Goal: Information Seeking & Learning: Learn about a topic

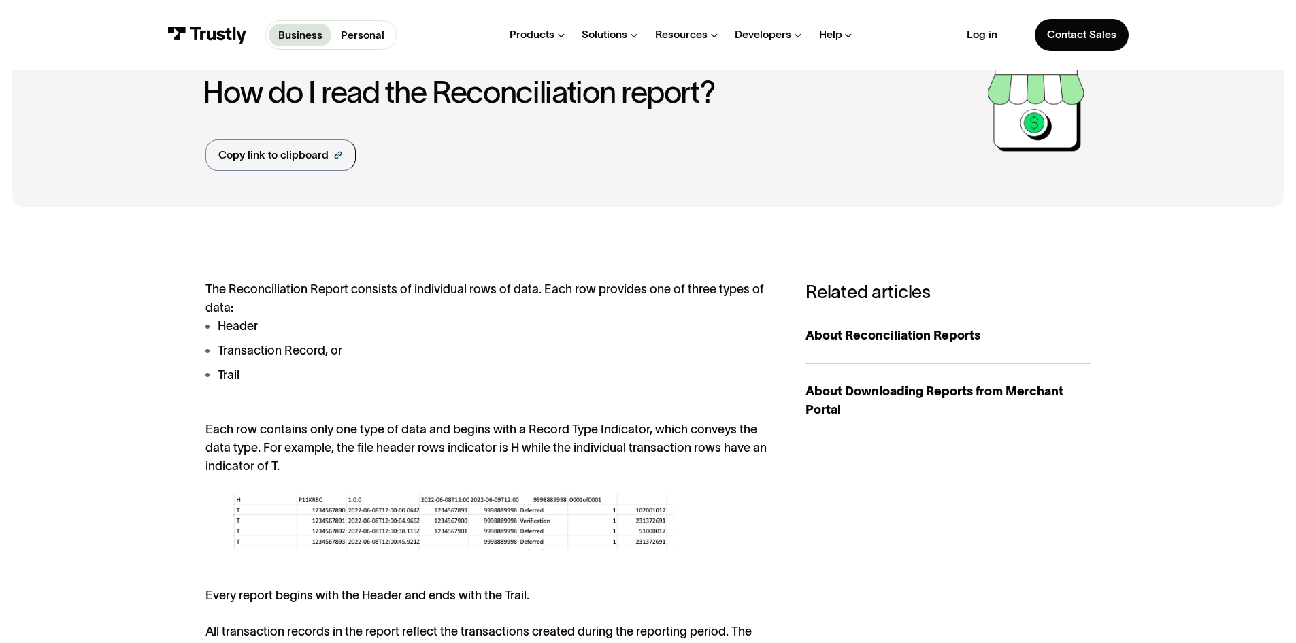
scroll to position [272, 0]
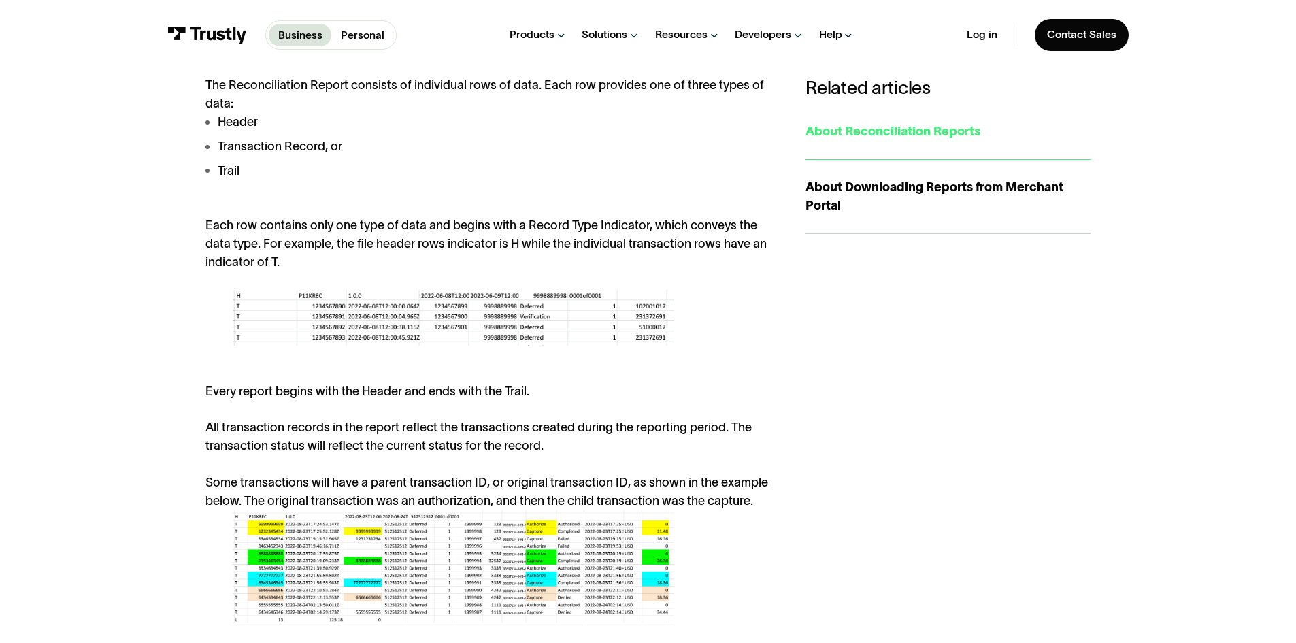
click at [861, 129] on div "About Reconciliation Reports" at bounding box center [947, 131] width 285 height 18
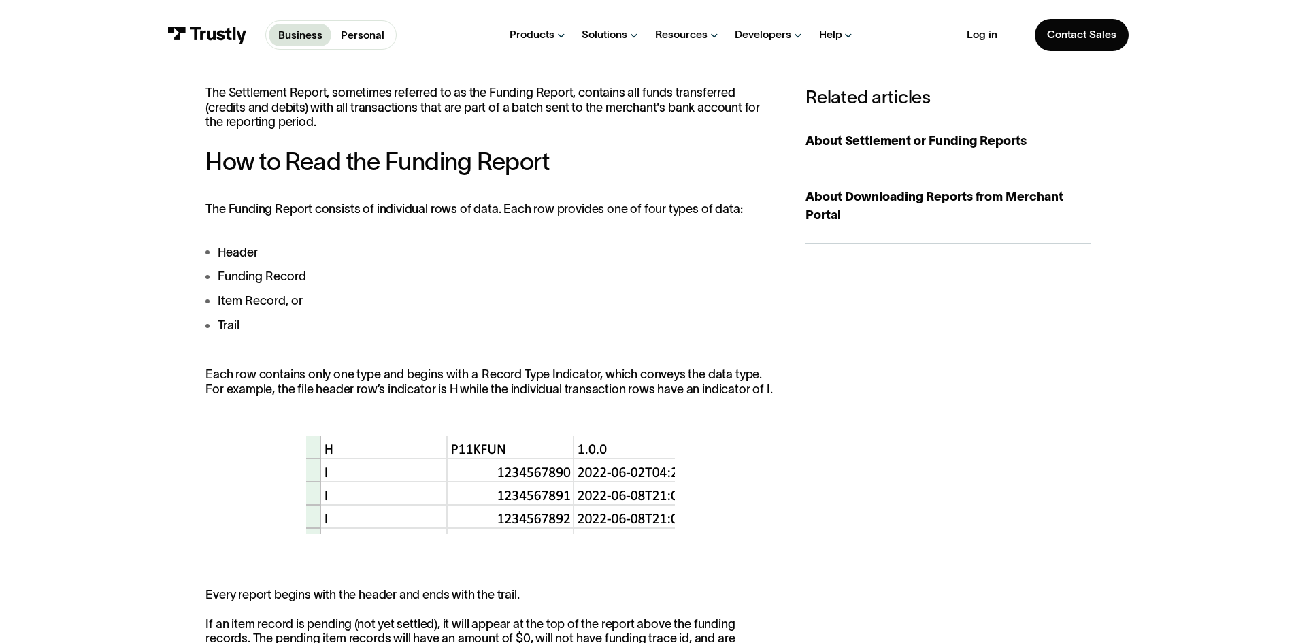
scroll to position [136, 0]
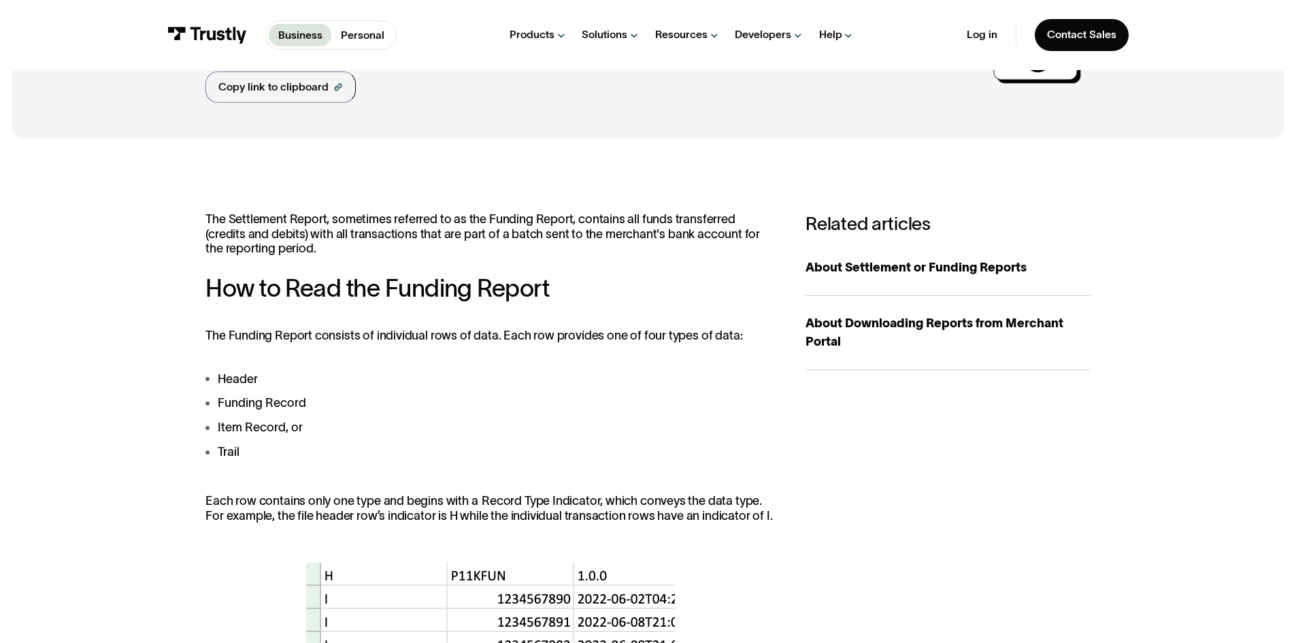
drag, startPoint x: 978, startPoint y: 271, endPoint x: 743, endPoint y: 267, distance: 235.4
click at [978, 271] on div "About Settlement or Funding Reports" at bounding box center [947, 268] width 285 height 18
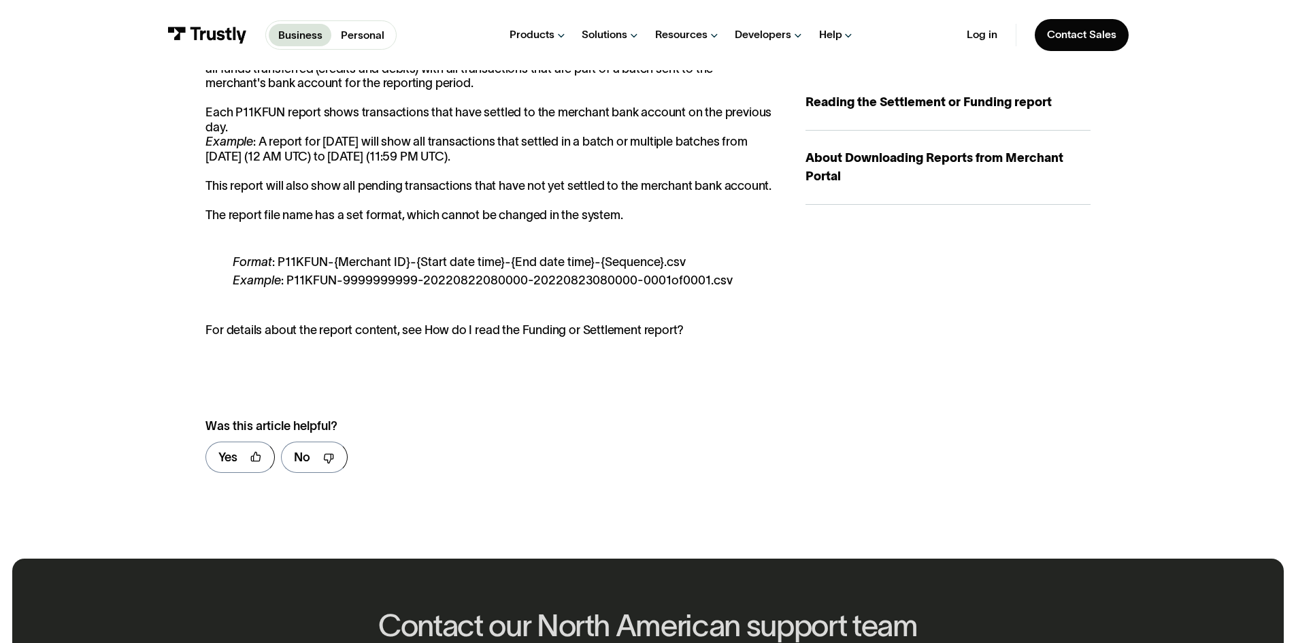
scroll to position [204, 0]
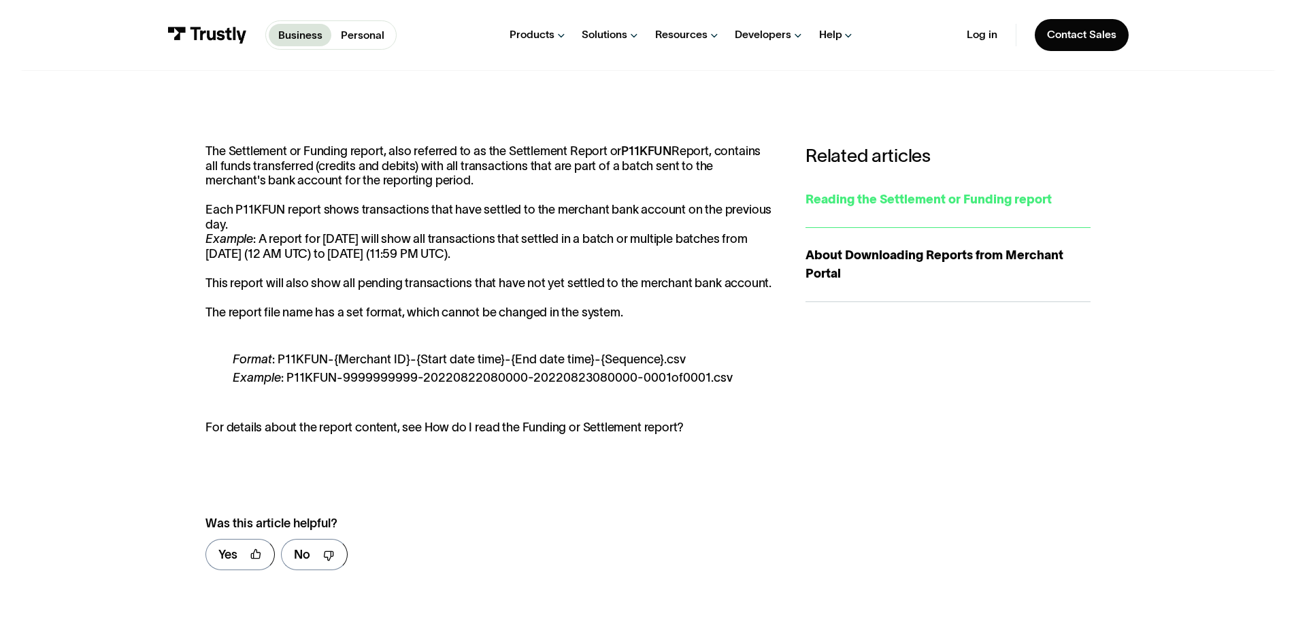
click at [931, 197] on div "Reading the Settlement or Funding report" at bounding box center [947, 199] width 285 height 18
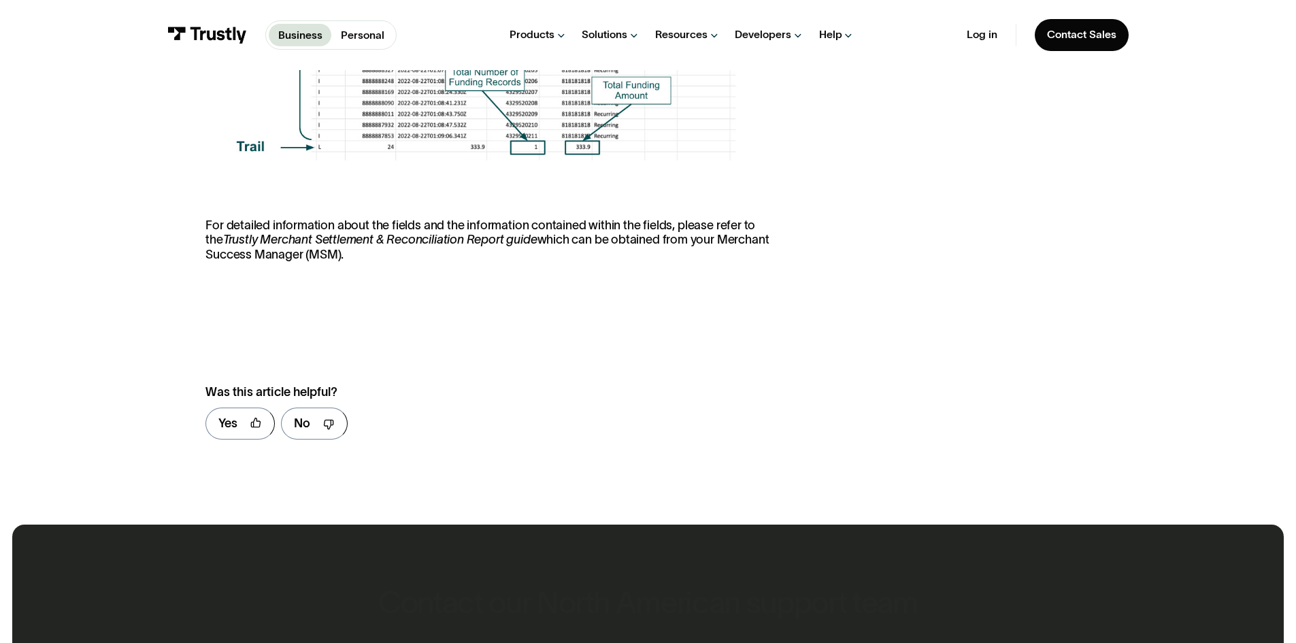
scroll to position [1293, 0]
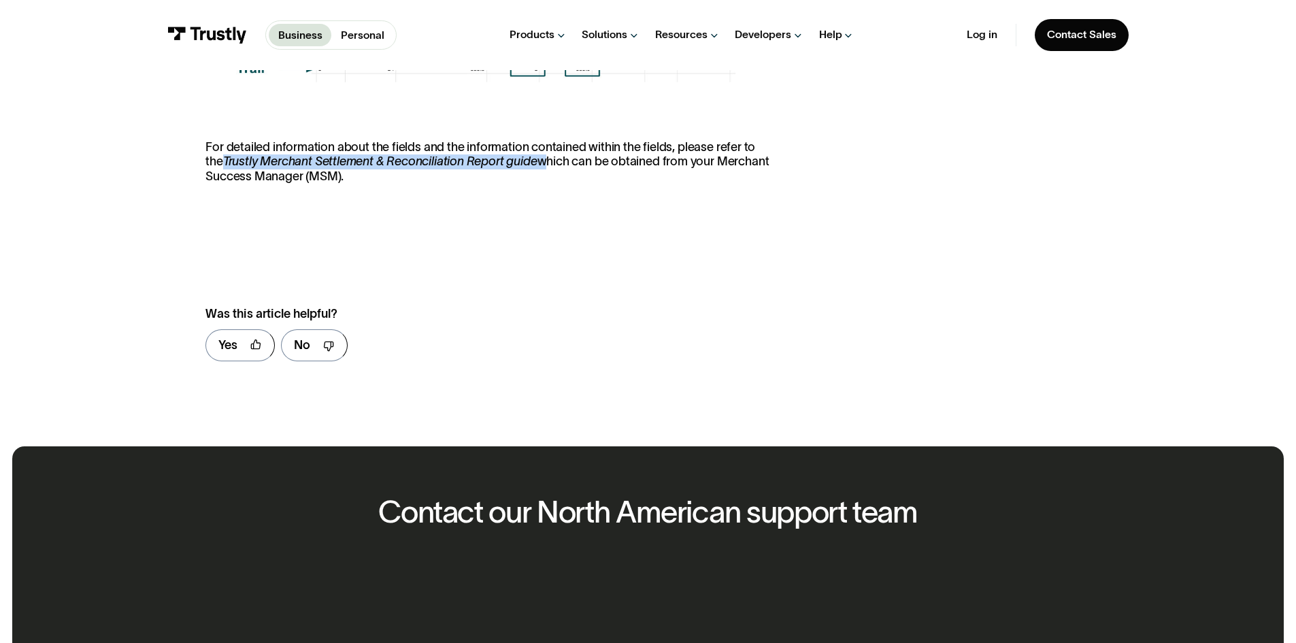
drag, startPoint x: 204, startPoint y: 165, endPoint x: 522, endPoint y: 161, distance: 318.4
click at [522, 161] on p "‍ For detailed information about the fields and the information contained withi…" at bounding box center [489, 155] width 569 height 88
copy p "Trustly Merchant Settlement & Reconciliation Report guide"
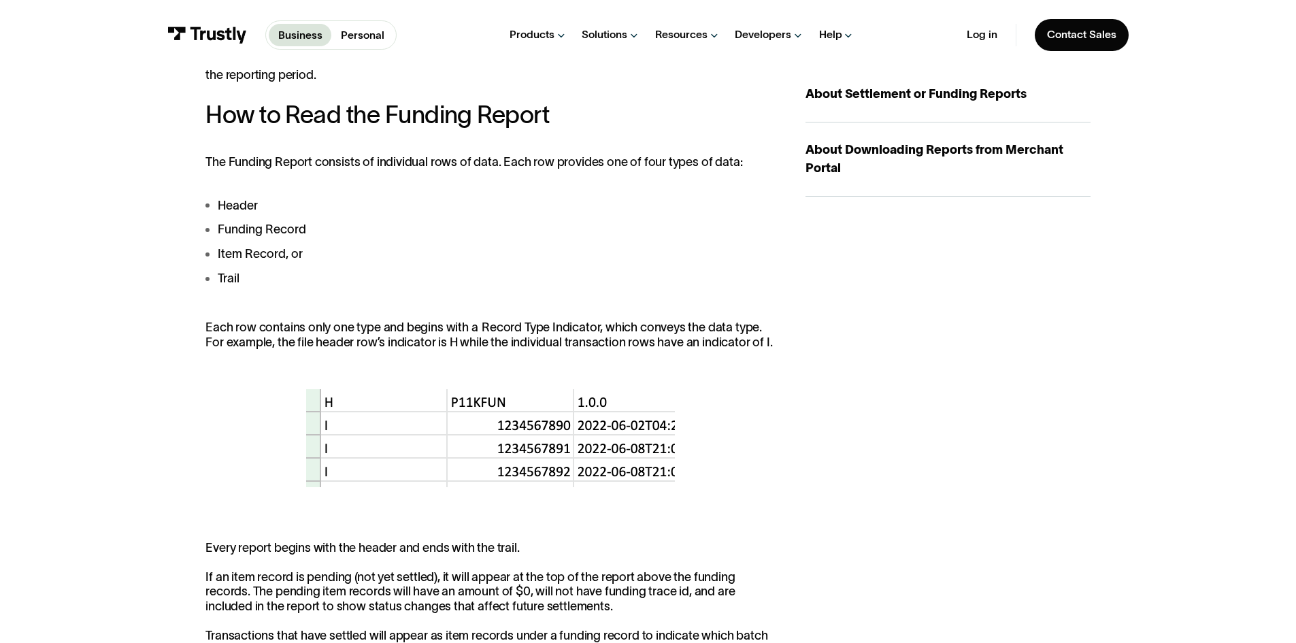
scroll to position [0, 0]
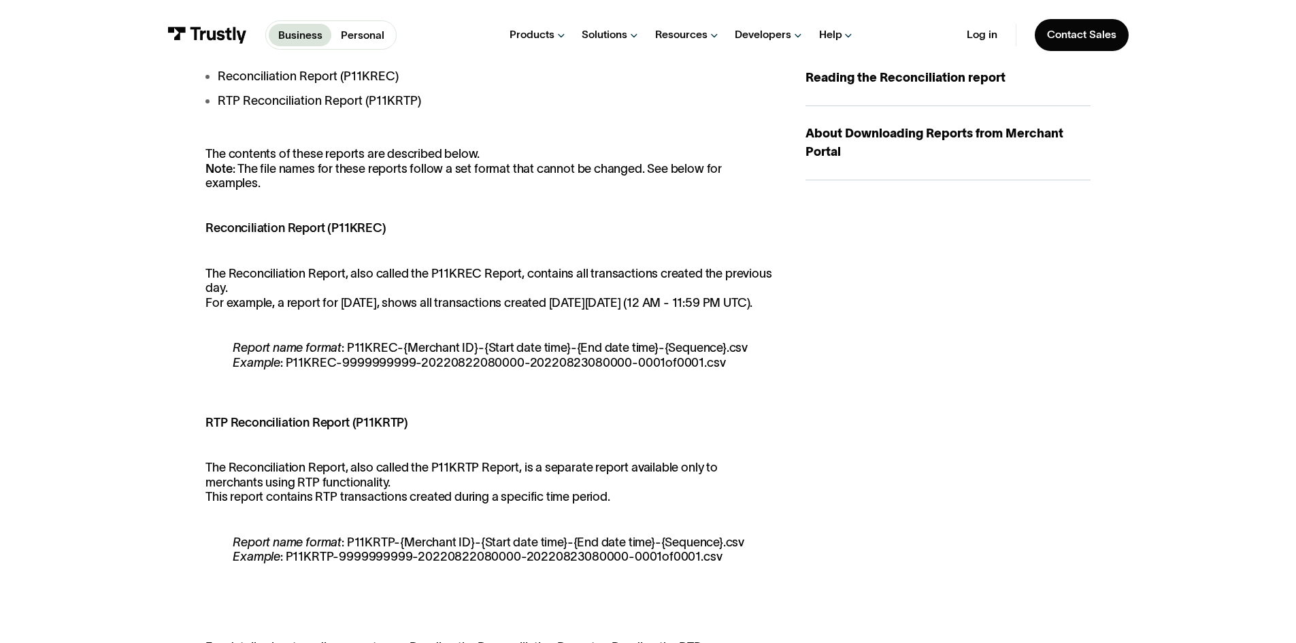
scroll to position [204, 0]
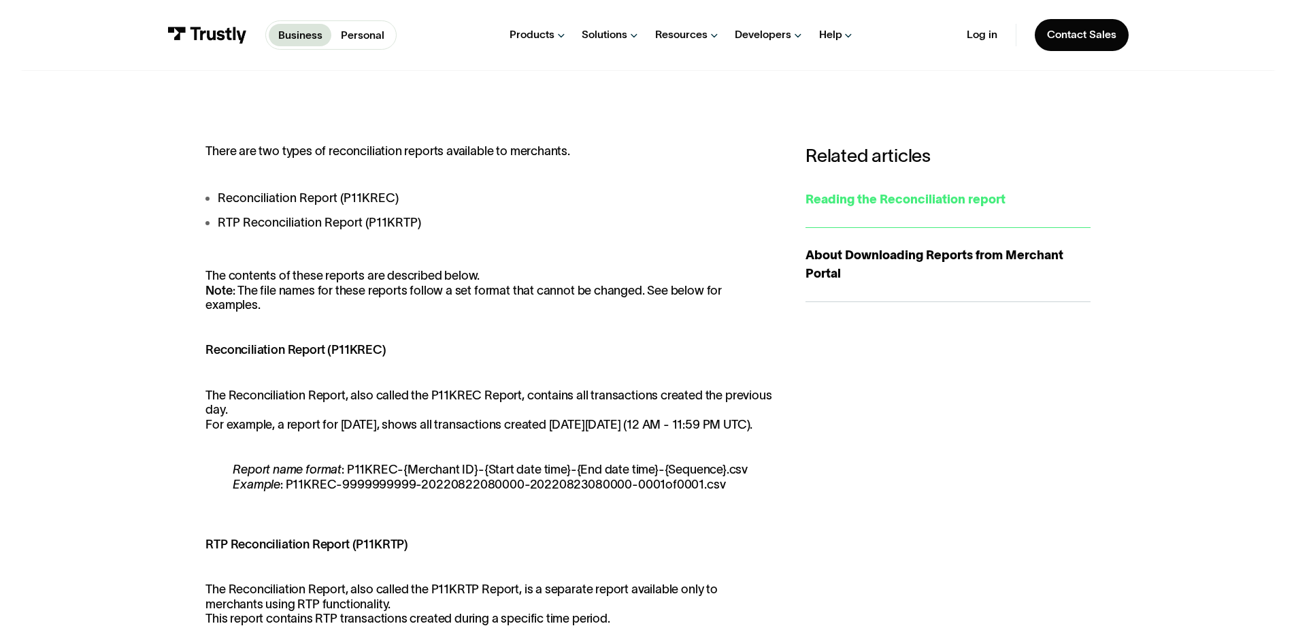
click at [846, 209] on div "Reading the Reconciliation report" at bounding box center [947, 199] width 285 height 18
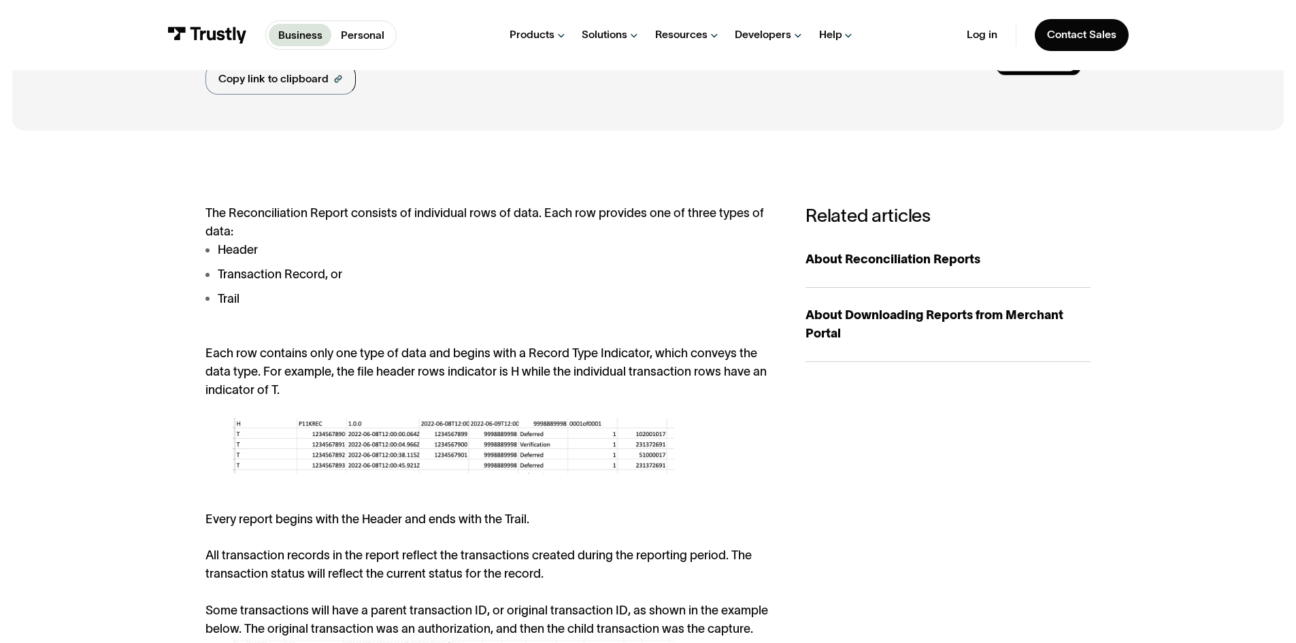
scroll to position [136, 0]
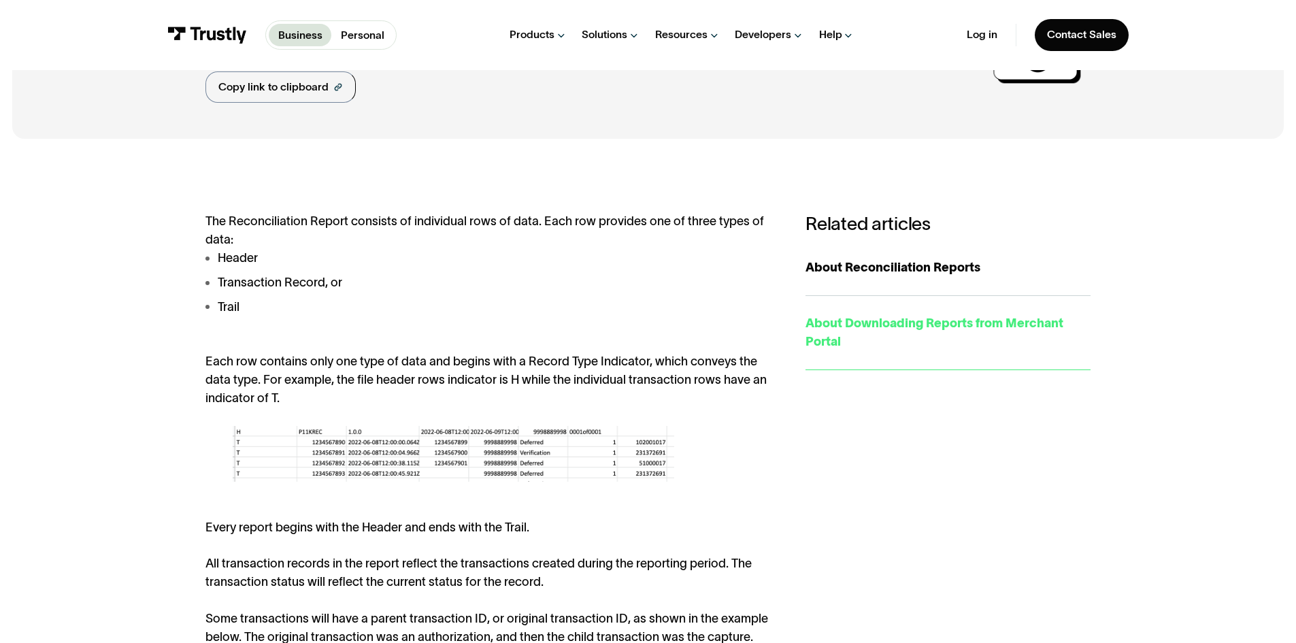
click at [910, 316] on div "About Downloading Reports from Merchant Portal" at bounding box center [947, 332] width 285 height 37
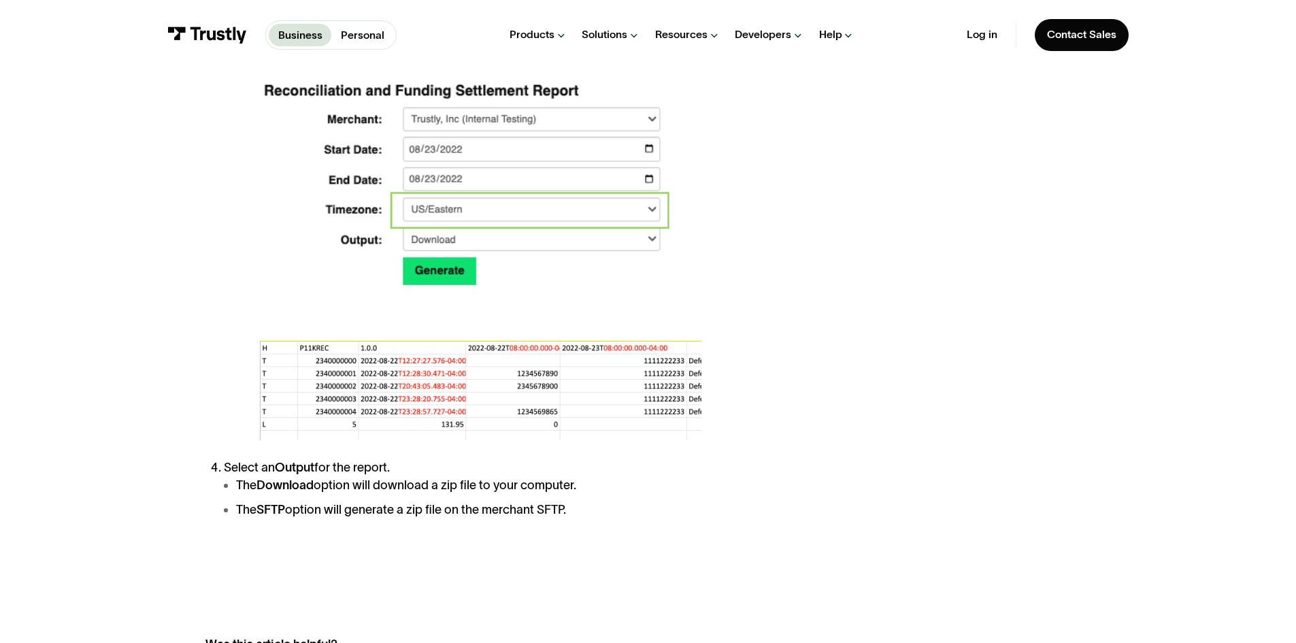
scroll to position [1905, 0]
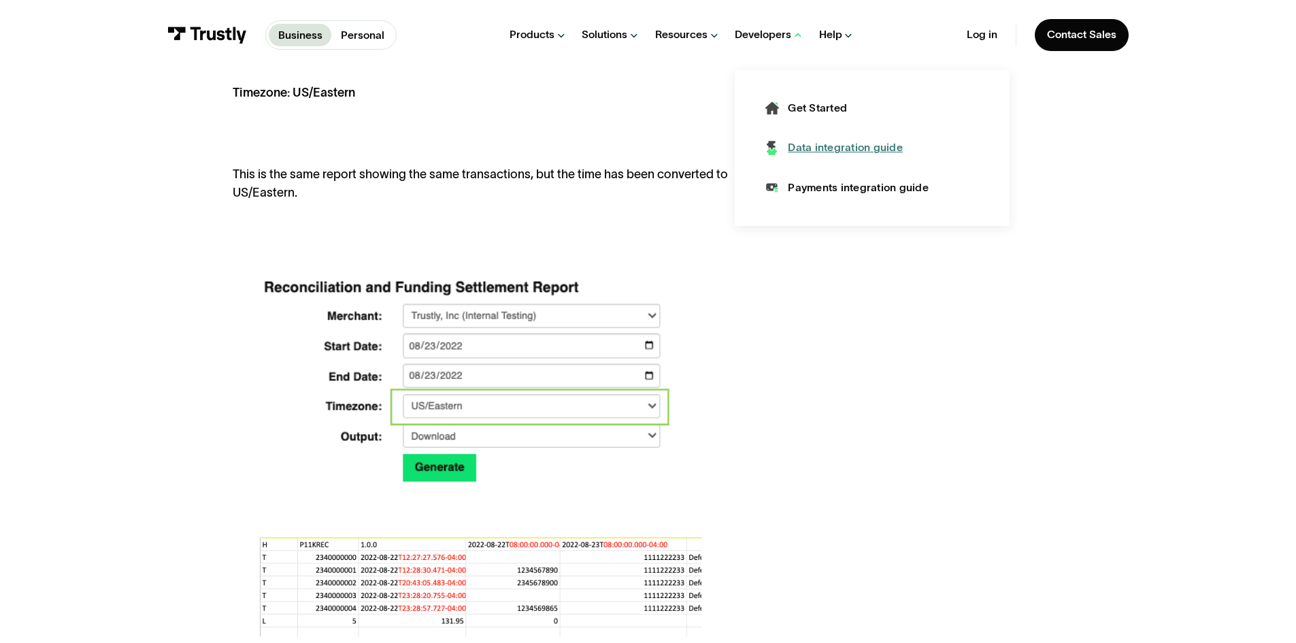
click at [829, 144] on div "Data integration guide" at bounding box center [845, 147] width 115 height 15
click at [834, 193] on div "Payments integration guide" at bounding box center [858, 187] width 141 height 15
